Goal: Information Seeking & Learning: Learn about a topic

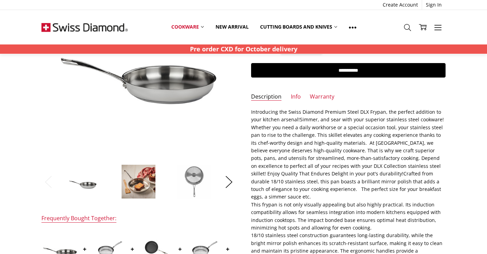
scroll to position [116, 0]
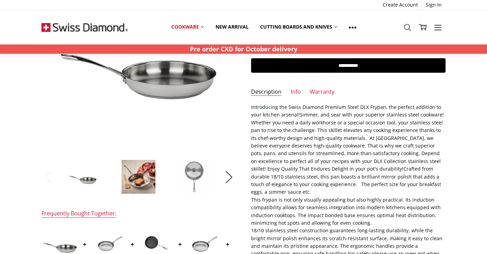
click at [195, 173] on img at bounding box center [194, 177] width 35 height 35
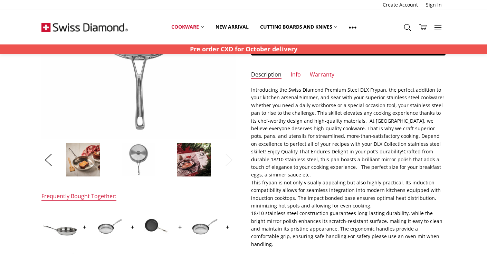
scroll to position [135, 0]
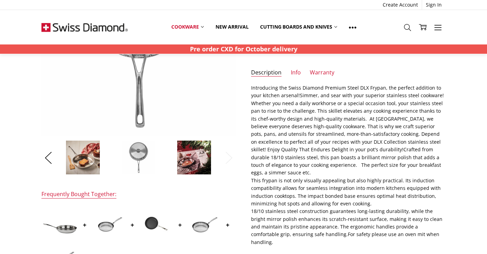
click at [200, 225] on img at bounding box center [203, 224] width 35 height 23
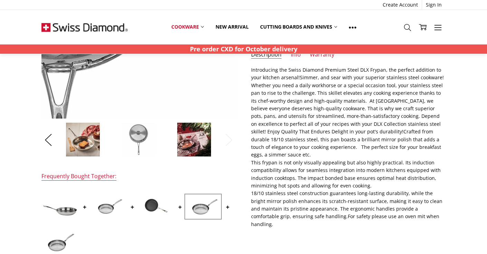
scroll to position [154, 0]
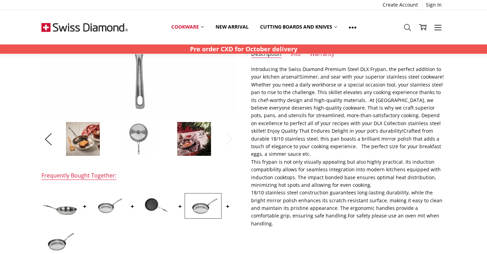
click at [103, 205] on img at bounding box center [107, 206] width 35 height 23
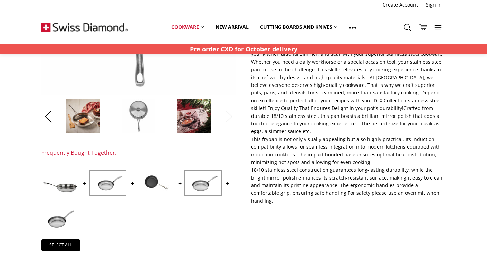
scroll to position [204, 0]
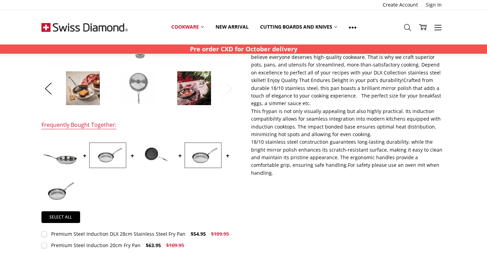
click at [109, 152] on img at bounding box center [107, 155] width 35 height 23
click at [57, 191] on img at bounding box center [60, 191] width 35 height 23
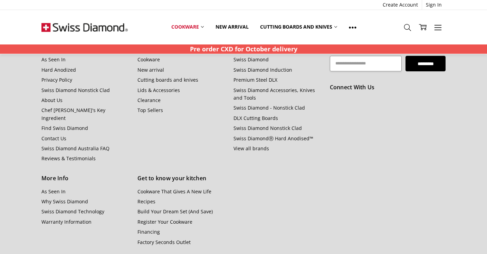
scroll to position [814, 0]
